Goal: Task Accomplishment & Management: Manage account settings

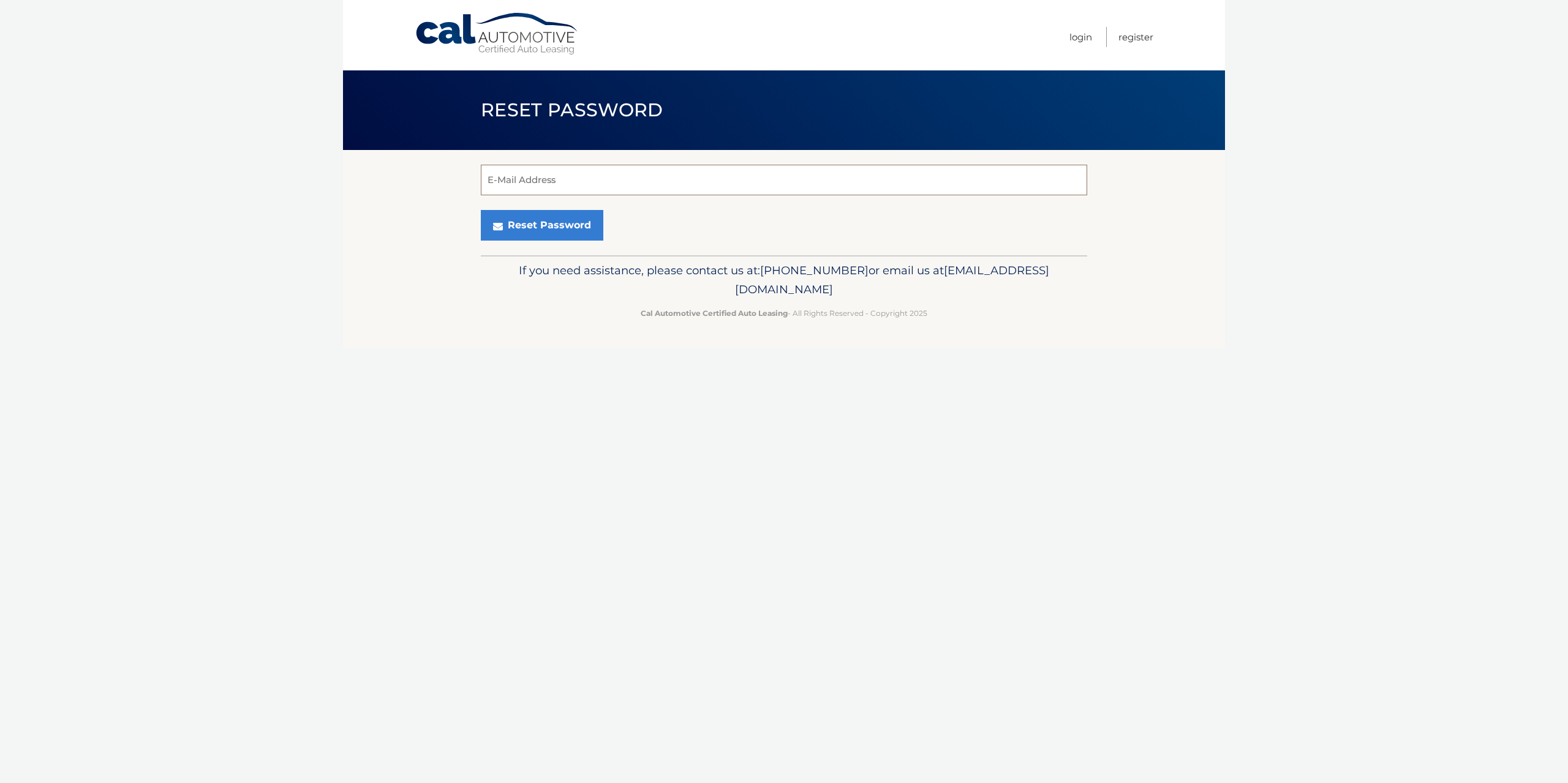
click at [691, 183] on input "E-Mail Address" at bounding box center [784, 180] width 606 height 31
type input "chr.valdes1223@gmail.com"
click at [526, 227] on button "Reset Password" at bounding box center [542, 225] width 123 height 31
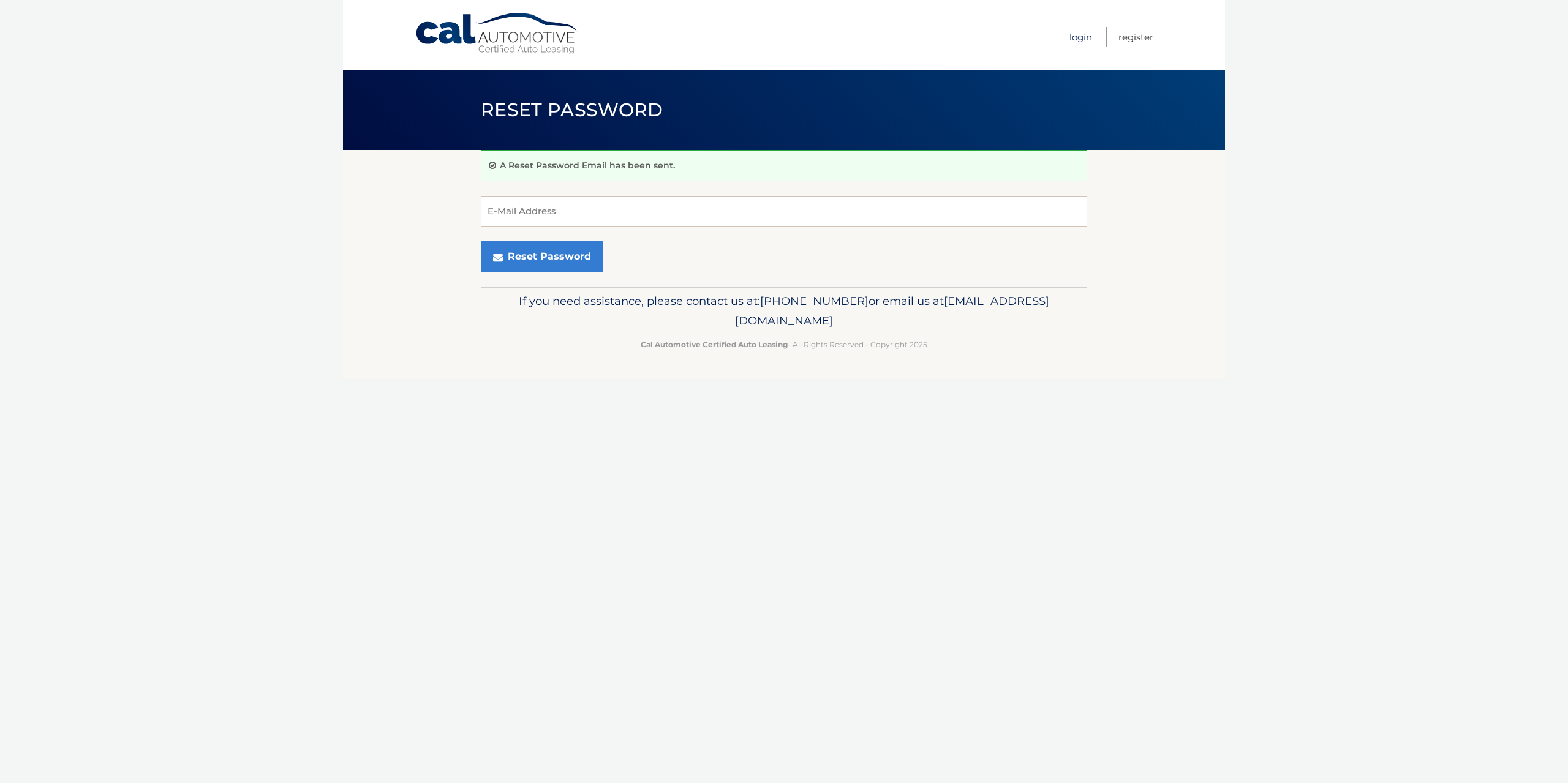
click at [1069, 29] on link "Login" at bounding box center [1080, 37] width 23 height 20
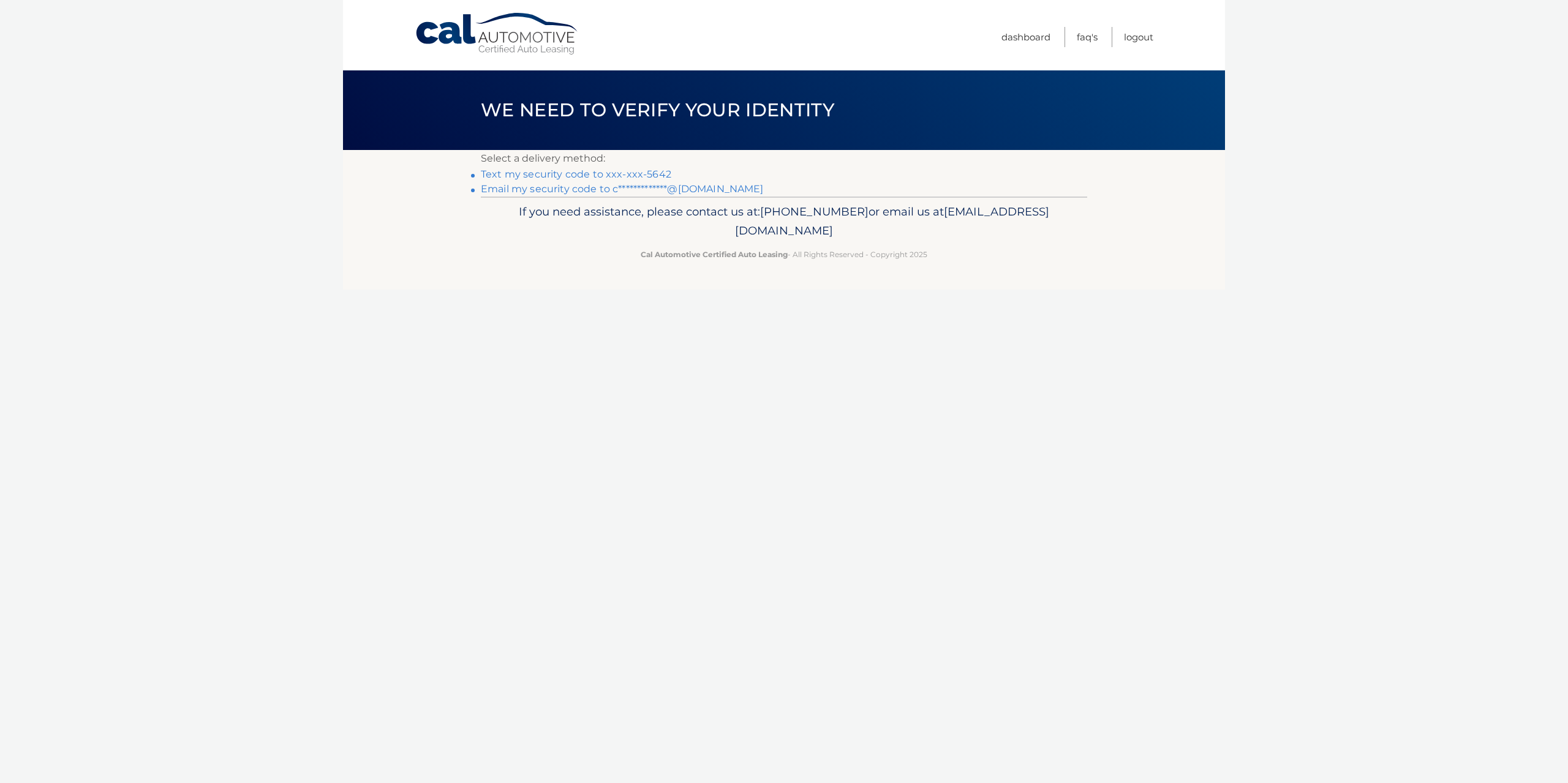
click at [613, 171] on link "Text my security code to xxx-xxx-5642" at bounding box center [576, 174] width 191 height 12
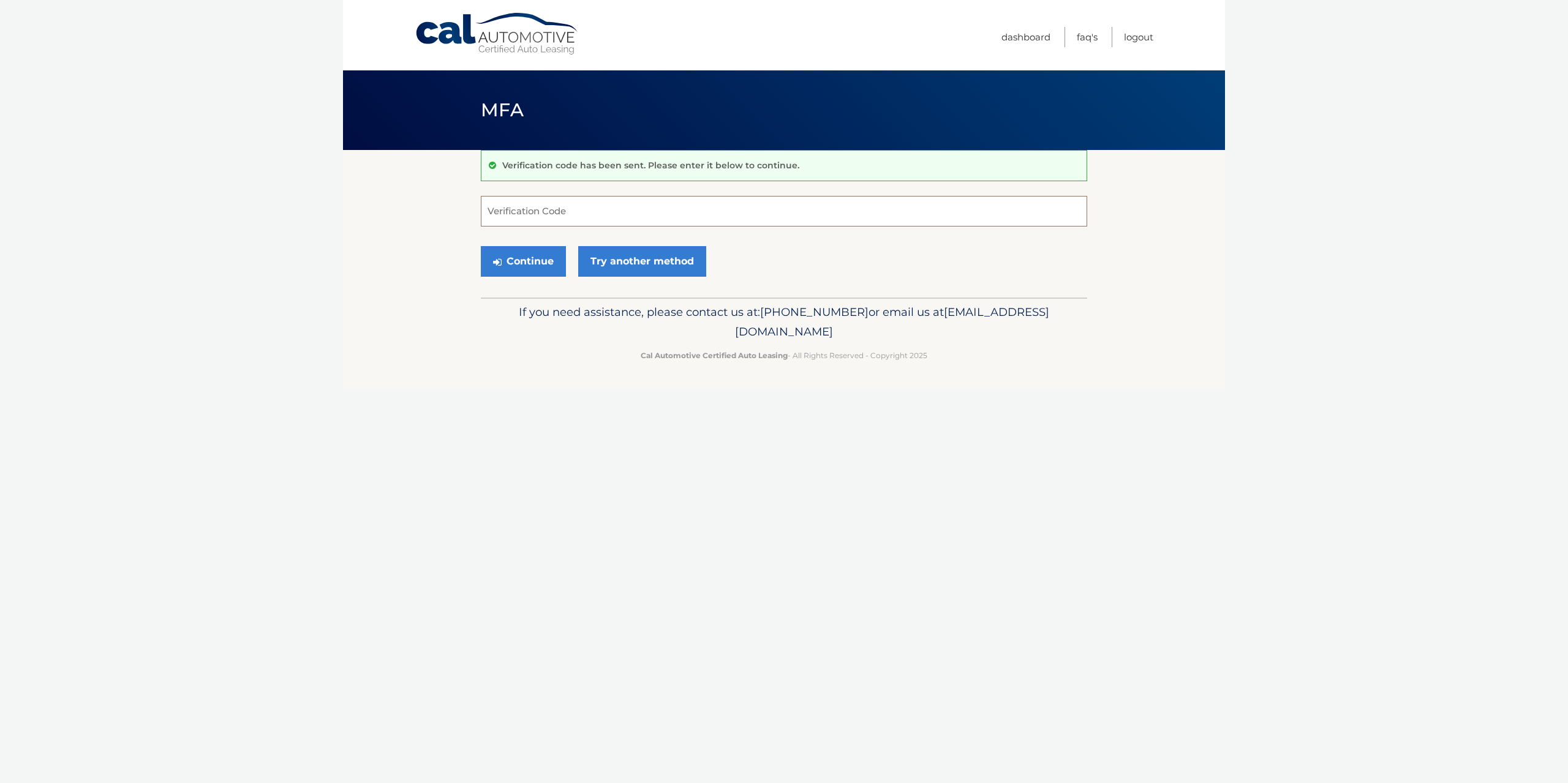
click at [615, 213] on input "Verification Code" at bounding box center [784, 211] width 606 height 31
type input "298182"
click at [491, 255] on button "Continue" at bounding box center [523, 262] width 85 height 31
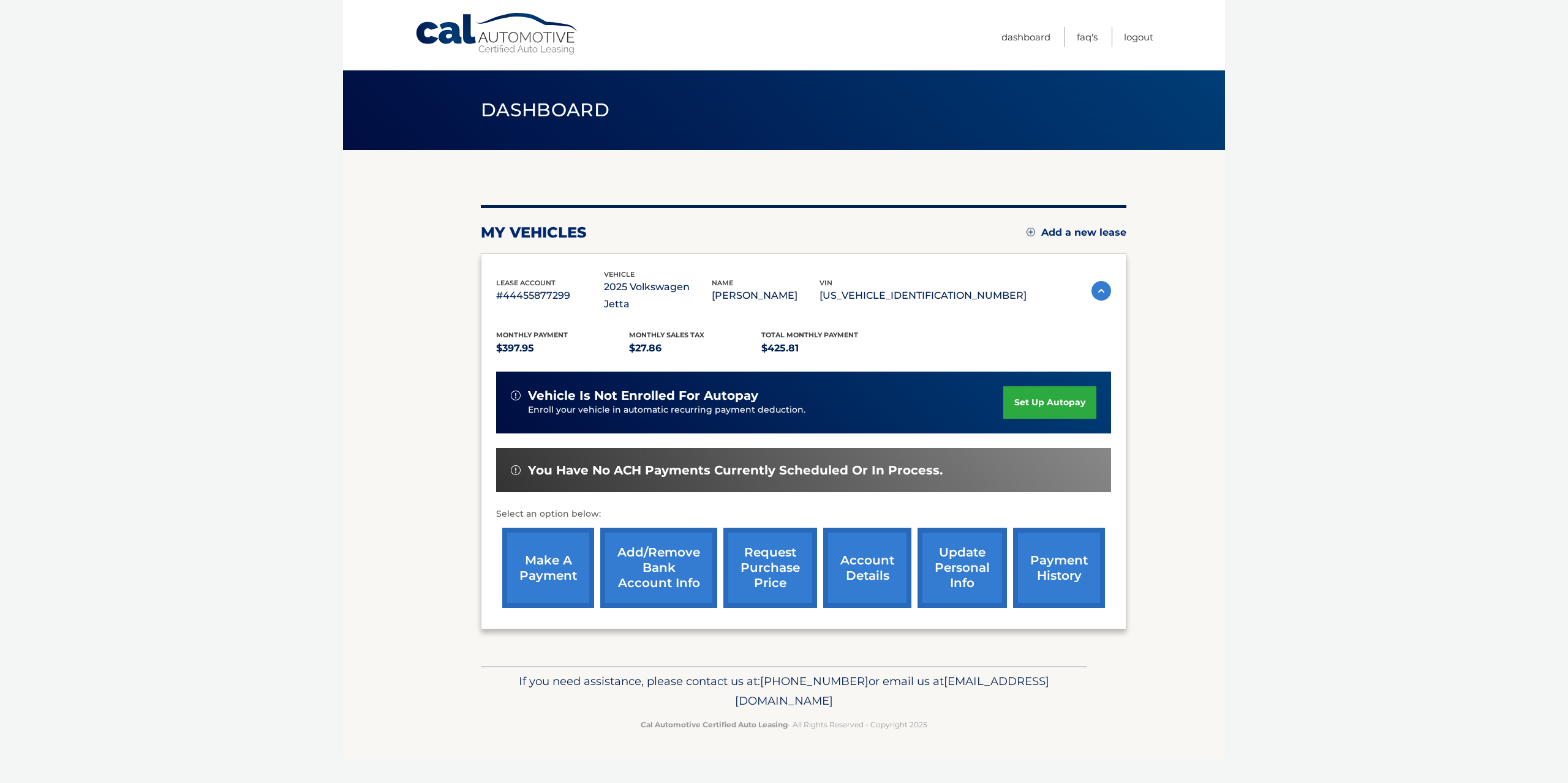
click at [1062, 387] on link "set up autopay" at bounding box center [1050, 403] width 93 height 32
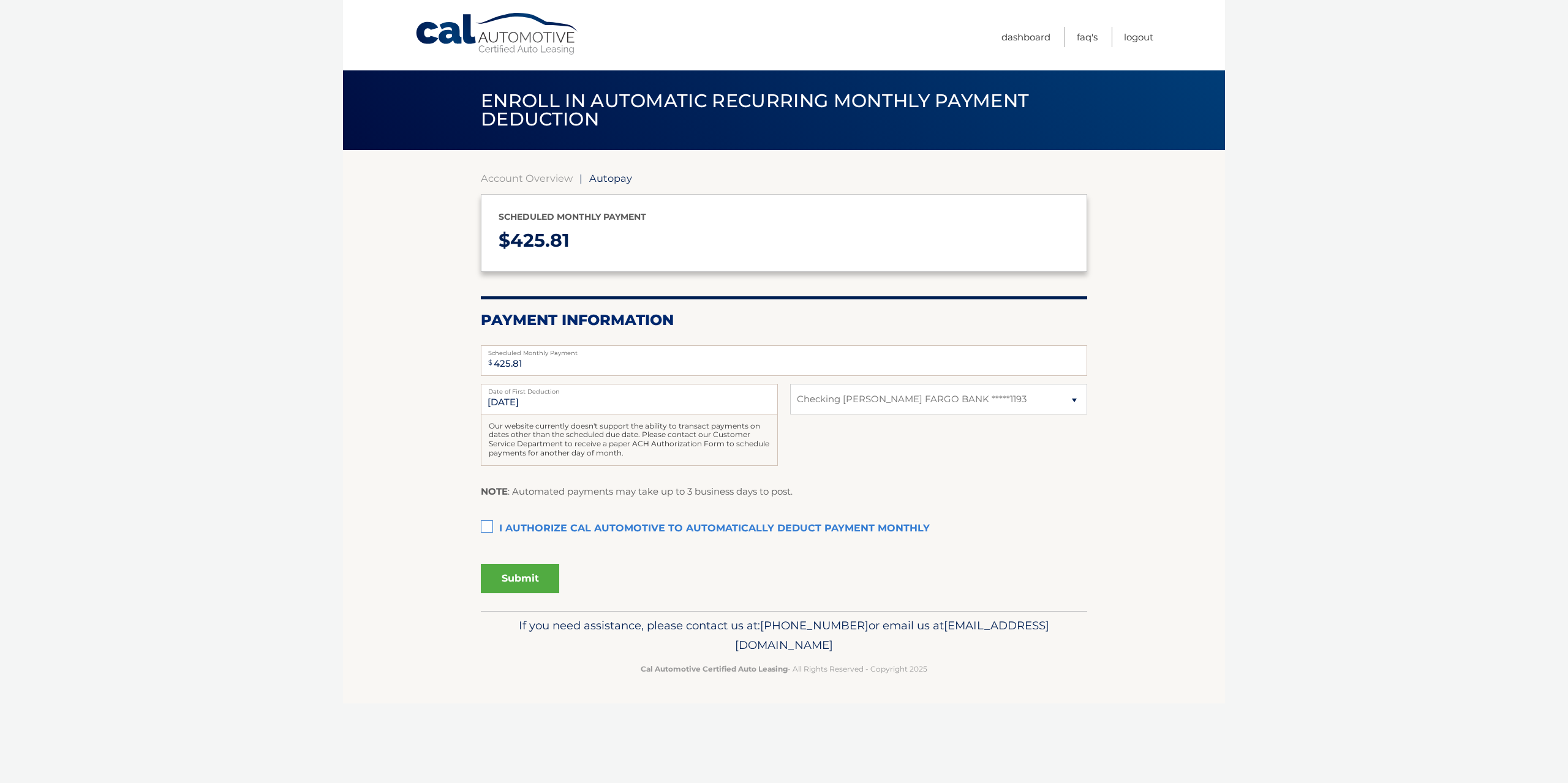
select select "Mzc3ZjhmM2EtZDJlZi00NzdjLWE0ZGQtZDdlN2NhNTQwNTRl"
click at [490, 526] on label "I authorize cal automotive to automatically deduct payment monthly This checkbo…" at bounding box center [784, 529] width 606 height 25
click at [0, 0] on input "I authorize cal automotive to automatically deduct payment monthly This checkbo…" at bounding box center [0, 0] width 0 height 0
click at [515, 578] on button "Submit" at bounding box center [520, 578] width 78 height 29
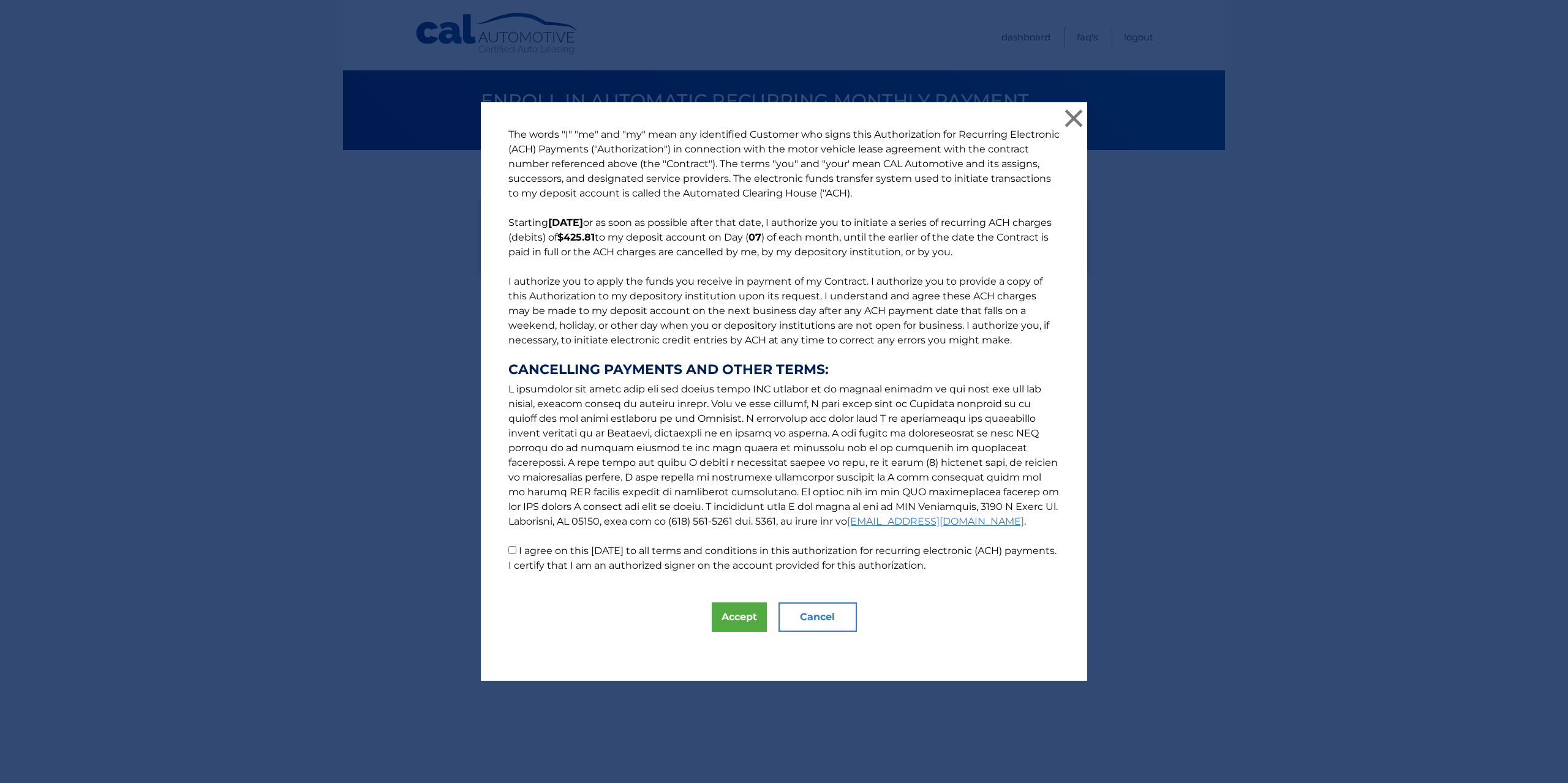
click at [849, 621] on button "Cancel" at bounding box center [817, 617] width 78 height 29
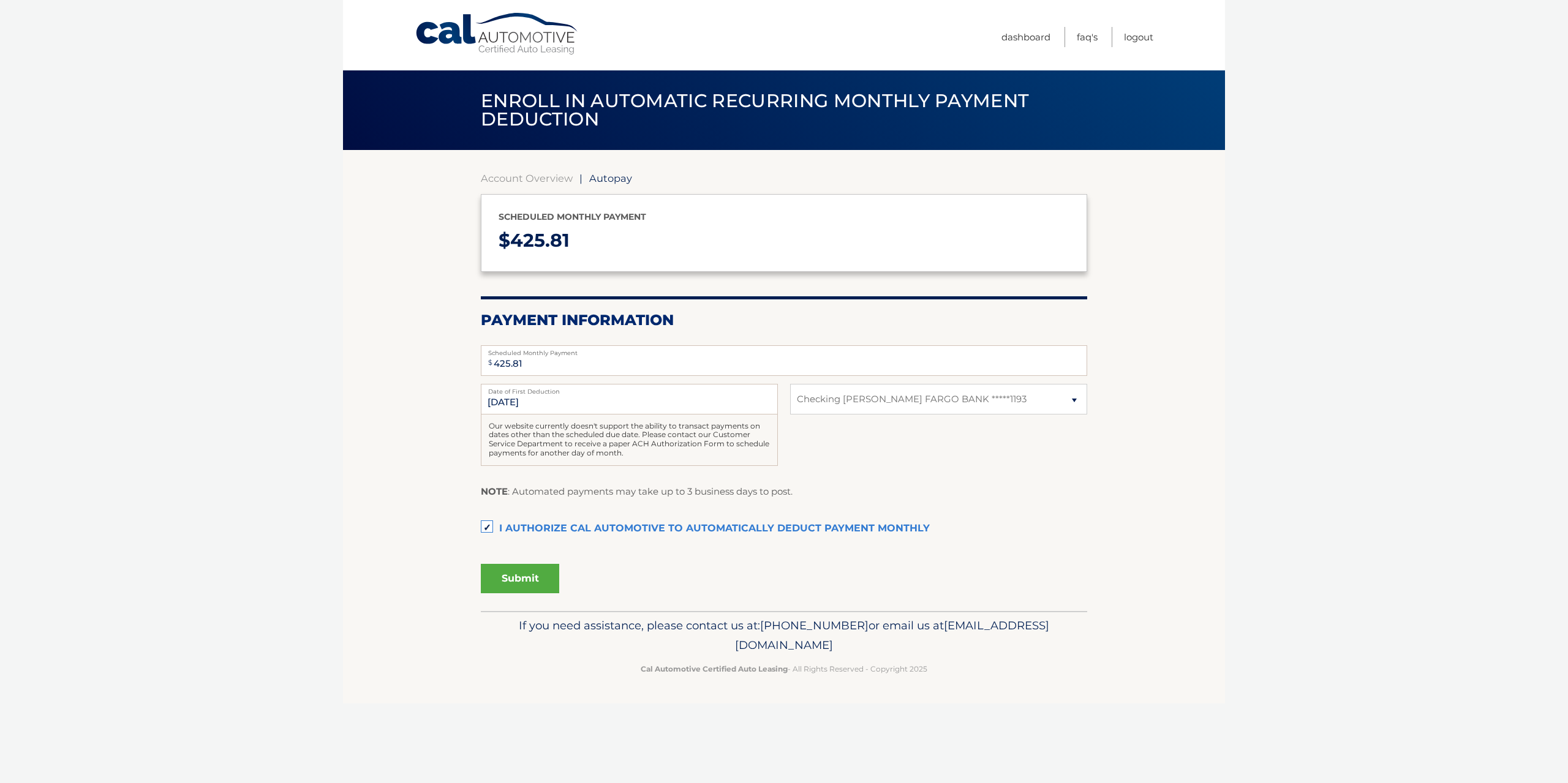
click at [480, 531] on section "Account Overview | Autopay Scheduled monthly payment $ 425.81 Payment Informati…" at bounding box center [784, 380] width 882 height 461
click at [482, 530] on label "I authorize cal automotive to automatically deduct payment monthly This checkbo…" at bounding box center [784, 529] width 606 height 25
click at [0, 0] on input "I authorize cal automotive to automatically deduct payment monthly This checkbo…" at bounding box center [0, 0] width 0 height 0
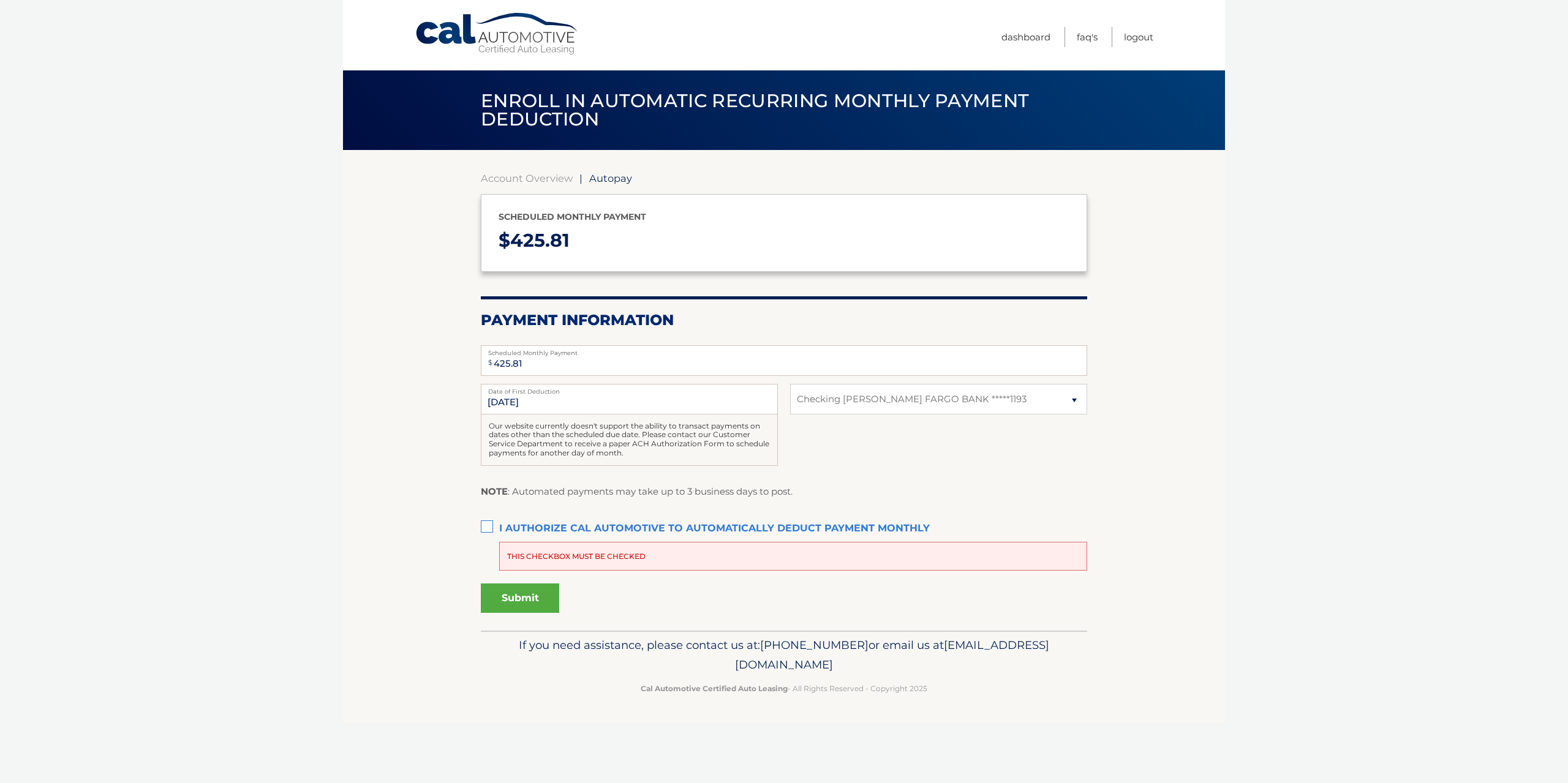
click at [545, 115] on span "Enroll in automatic recurring monthly payment deduction" at bounding box center [755, 110] width 548 height 41
click at [542, 170] on div "Account Overview | Autopay Scheduled monthly payment $ 425.81 Payment Informati…" at bounding box center [784, 390] width 606 height 481
click at [541, 176] on link "Account Overview" at bounding box center [527, 178] width 92 height 12
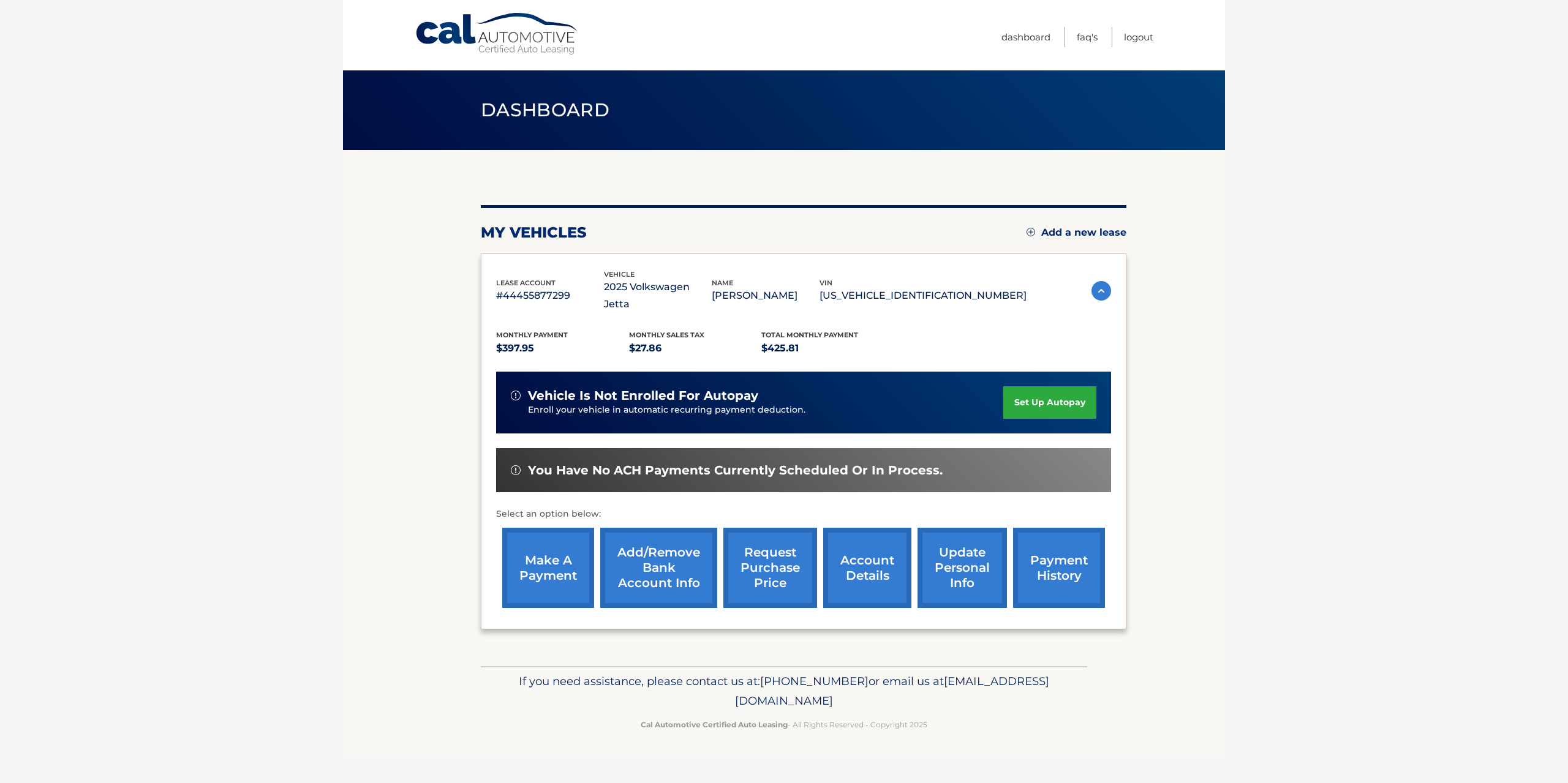
click at [507, 448] on div "You have no ACH payments currently scheduled or in process." at bounding box center [803, 471] width 615 height 45
click at [514, 466] on img at bounding box center [516, 471] width 10 height 10
click at [535, 559] on link "make a payment" at bounding box center [548, 568] width 92 height 80
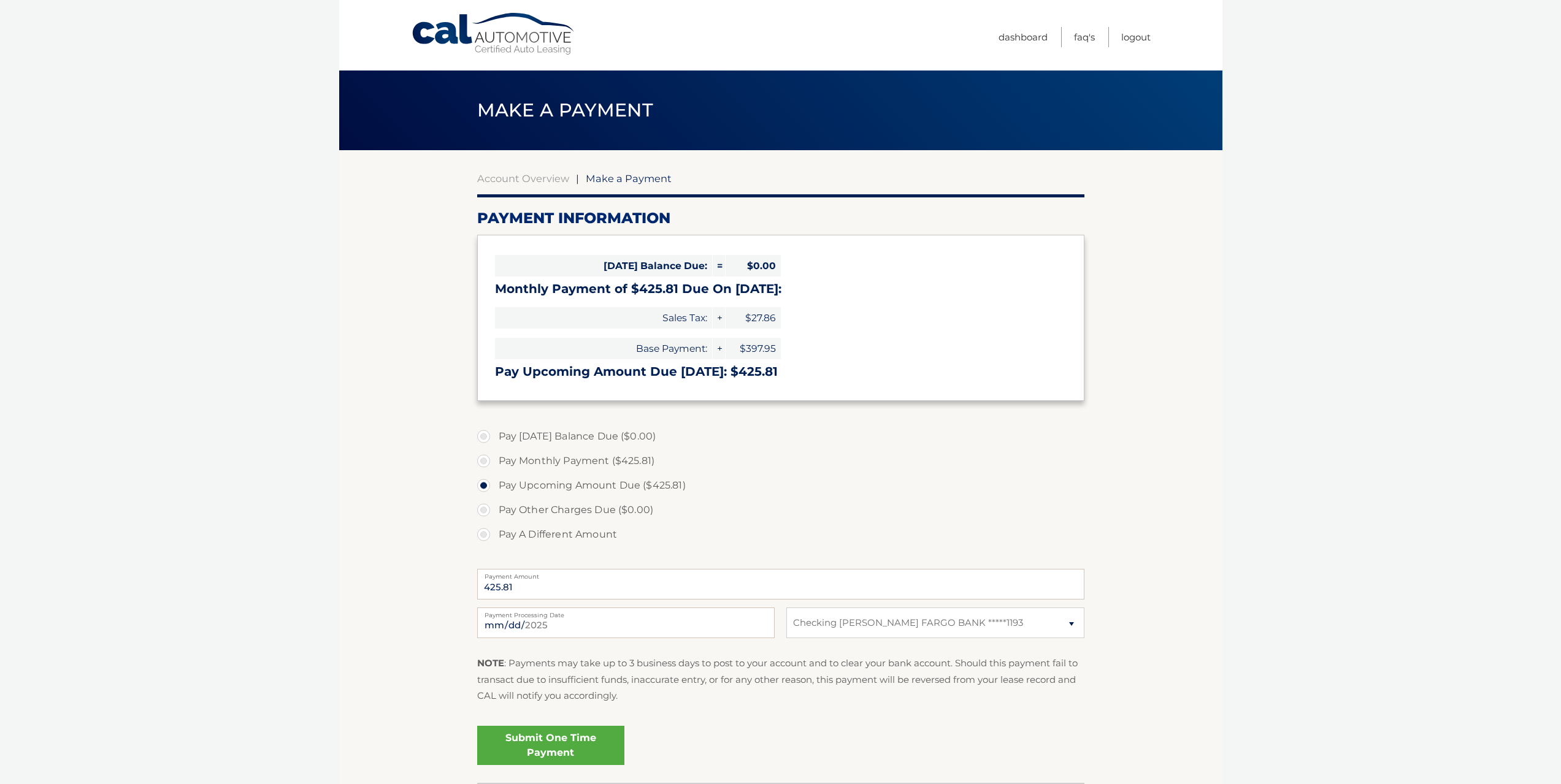
select select "Mzc3ZjhmM2EtZDJlZi00NzdjLWE0ZGQtZDdlN2NhNTQwNTRl"
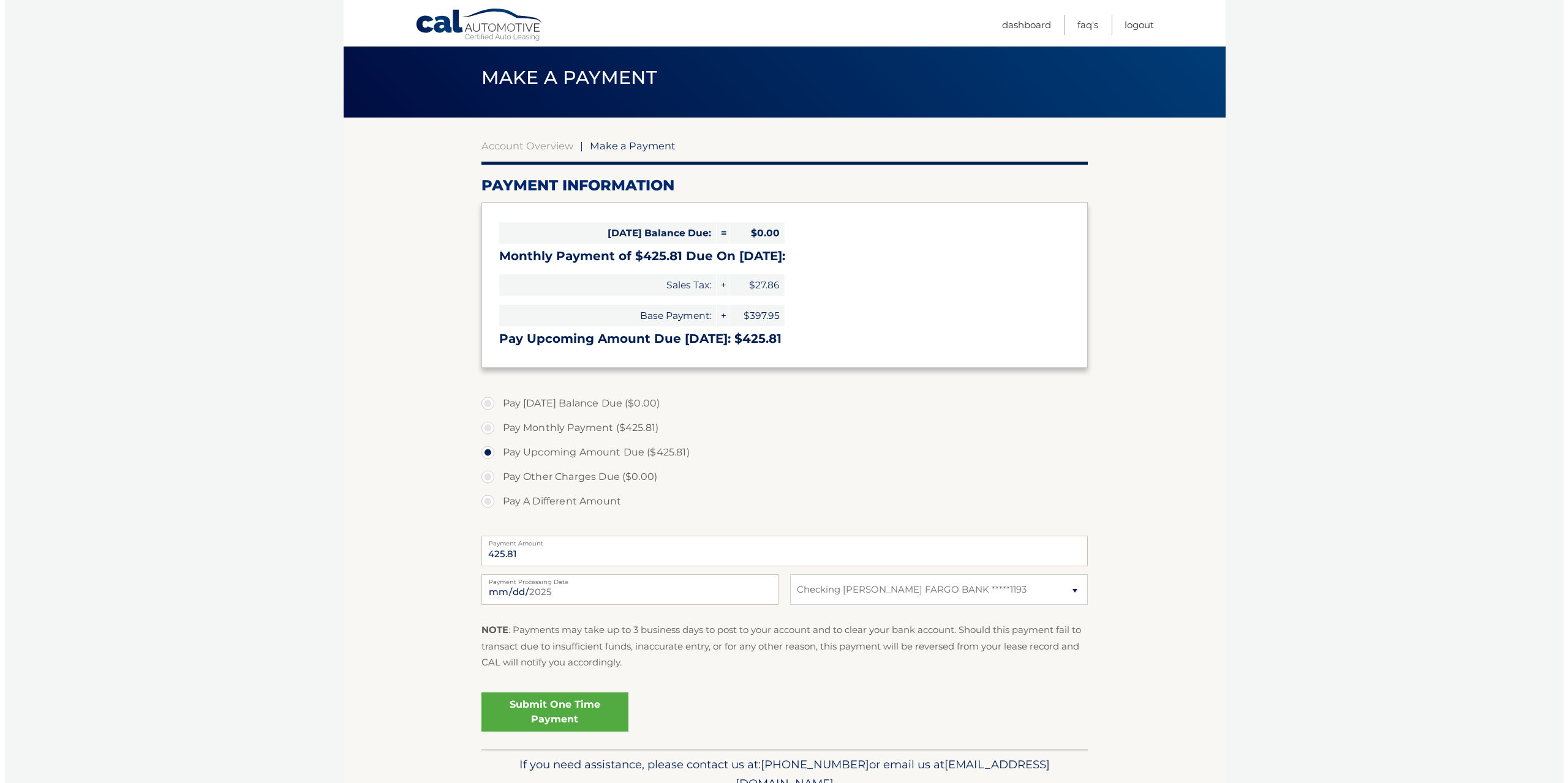
scroll to position [61, 0]
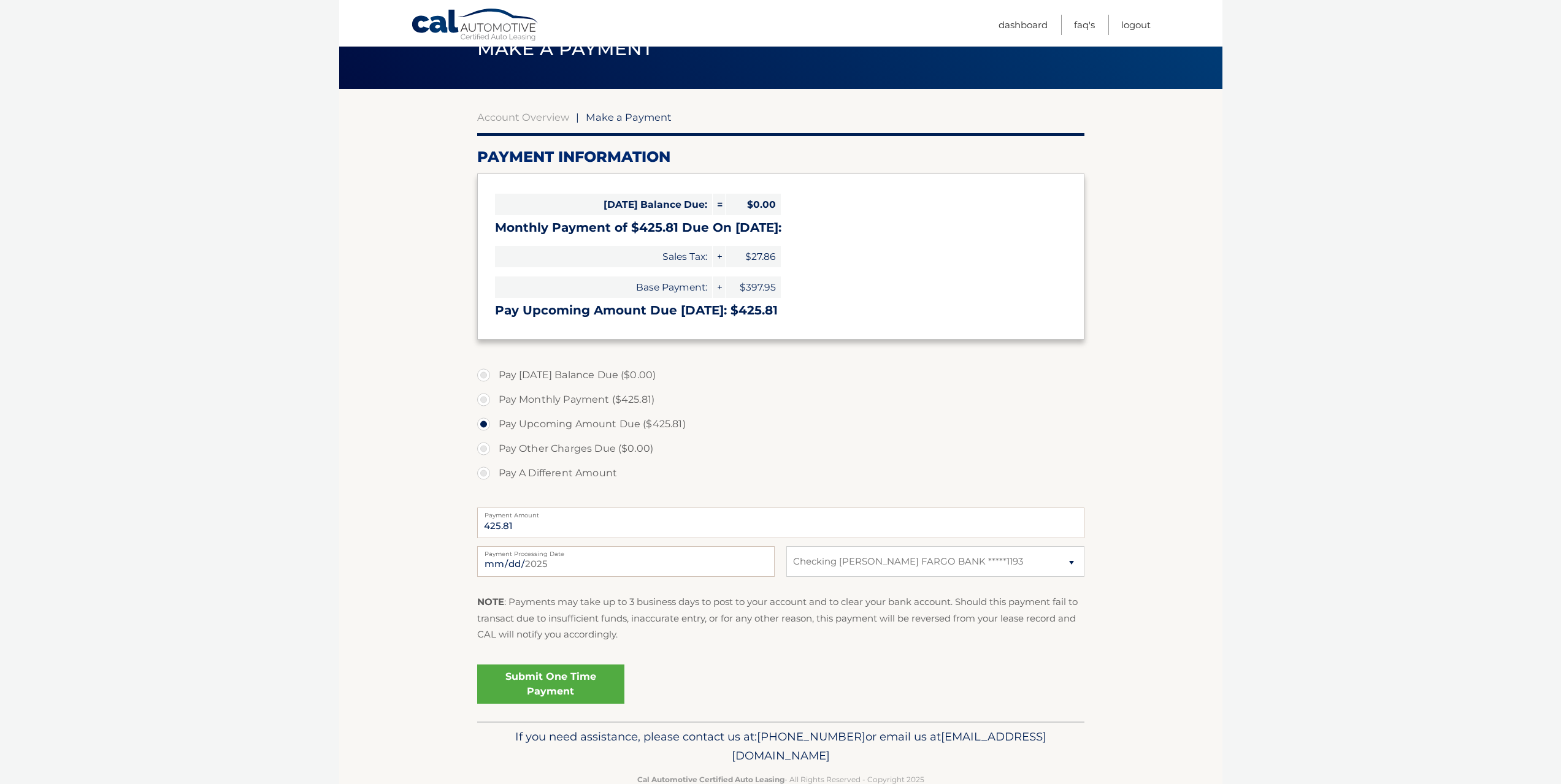
click at [555, 690] on link "Submit One Time Payment" at bounding box center [551, 684] width 147 height 39
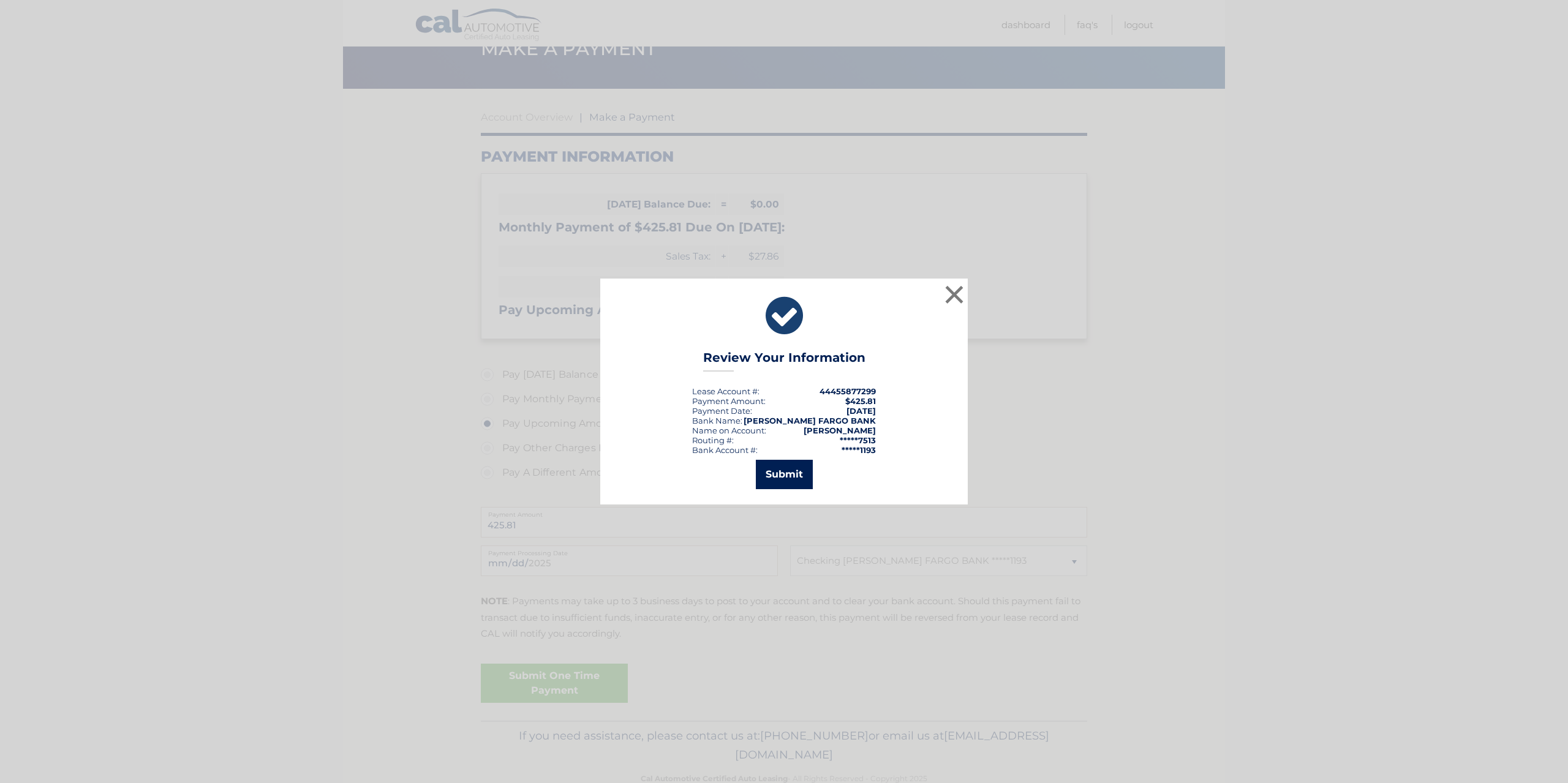
click at [788, 471] on button "Submit" at bounding box center [784, 475] width 57 height 29
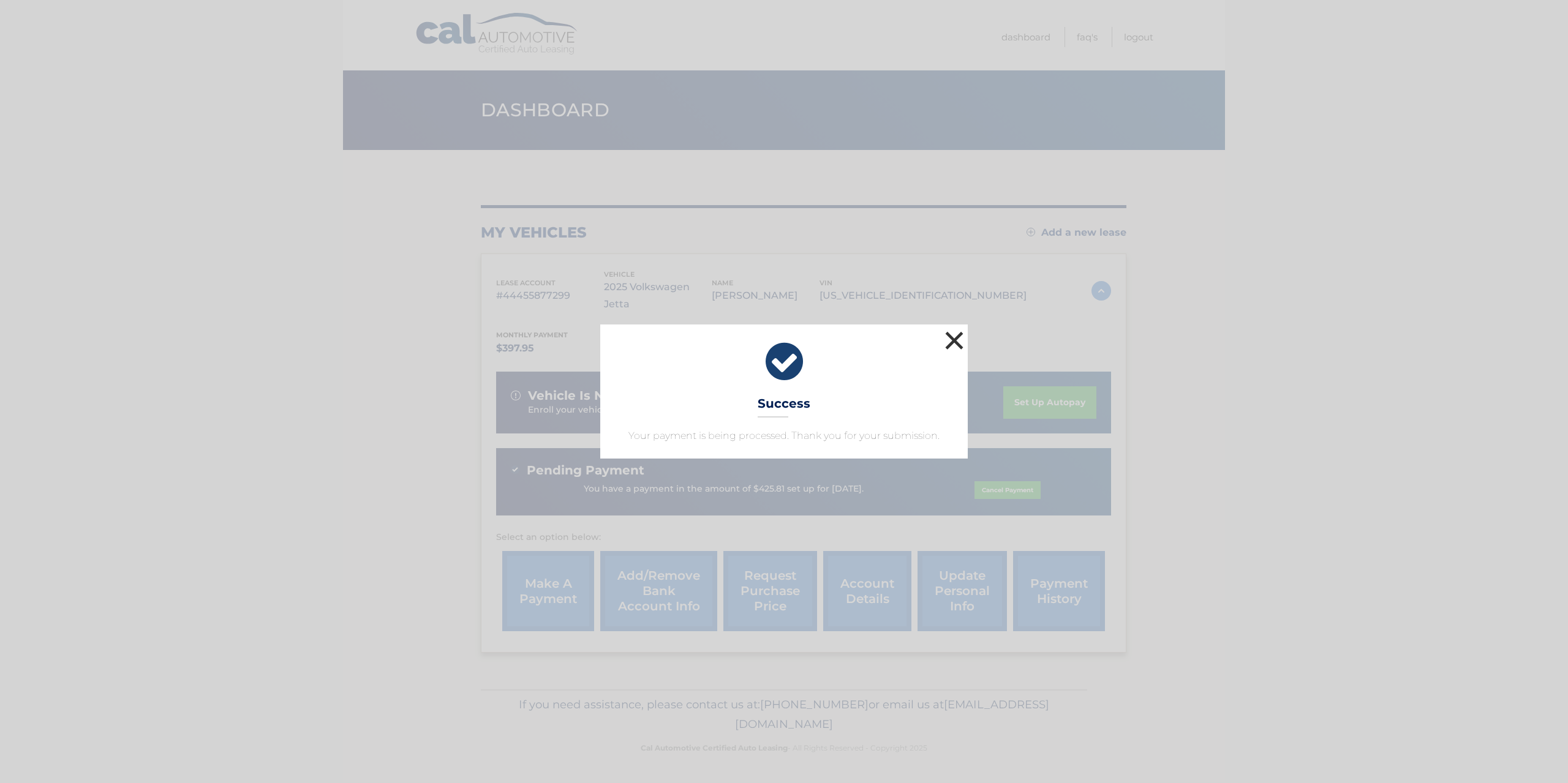
click at [949, 340] on button "×" at bounding box center [954, 341] width 25 height 25
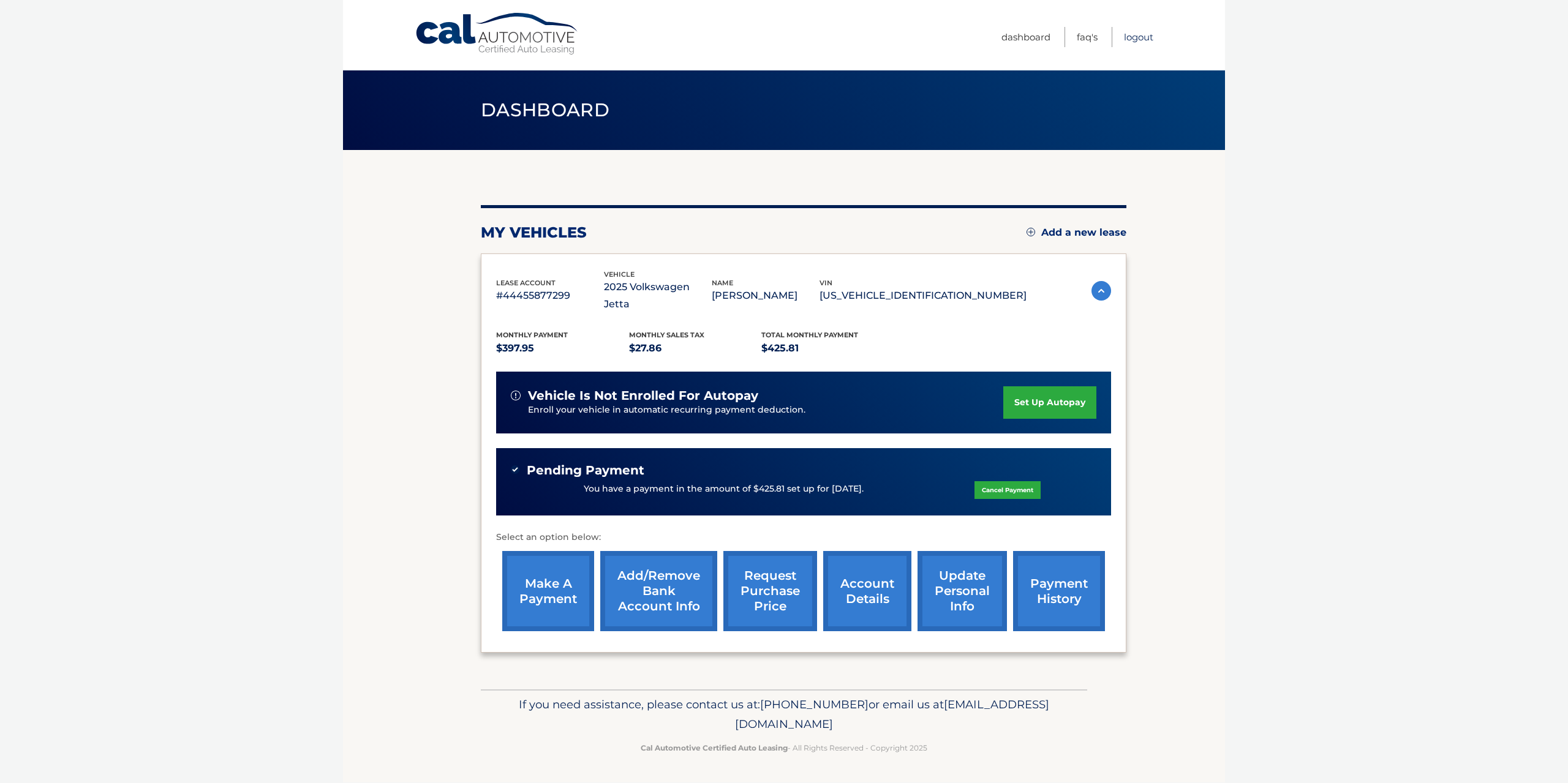
click at [1140, 35] on link "Logout" at bounding box center [1138, 37] width 29 height 20
